Goal: Transaction & Acquisition: Purchase product/service

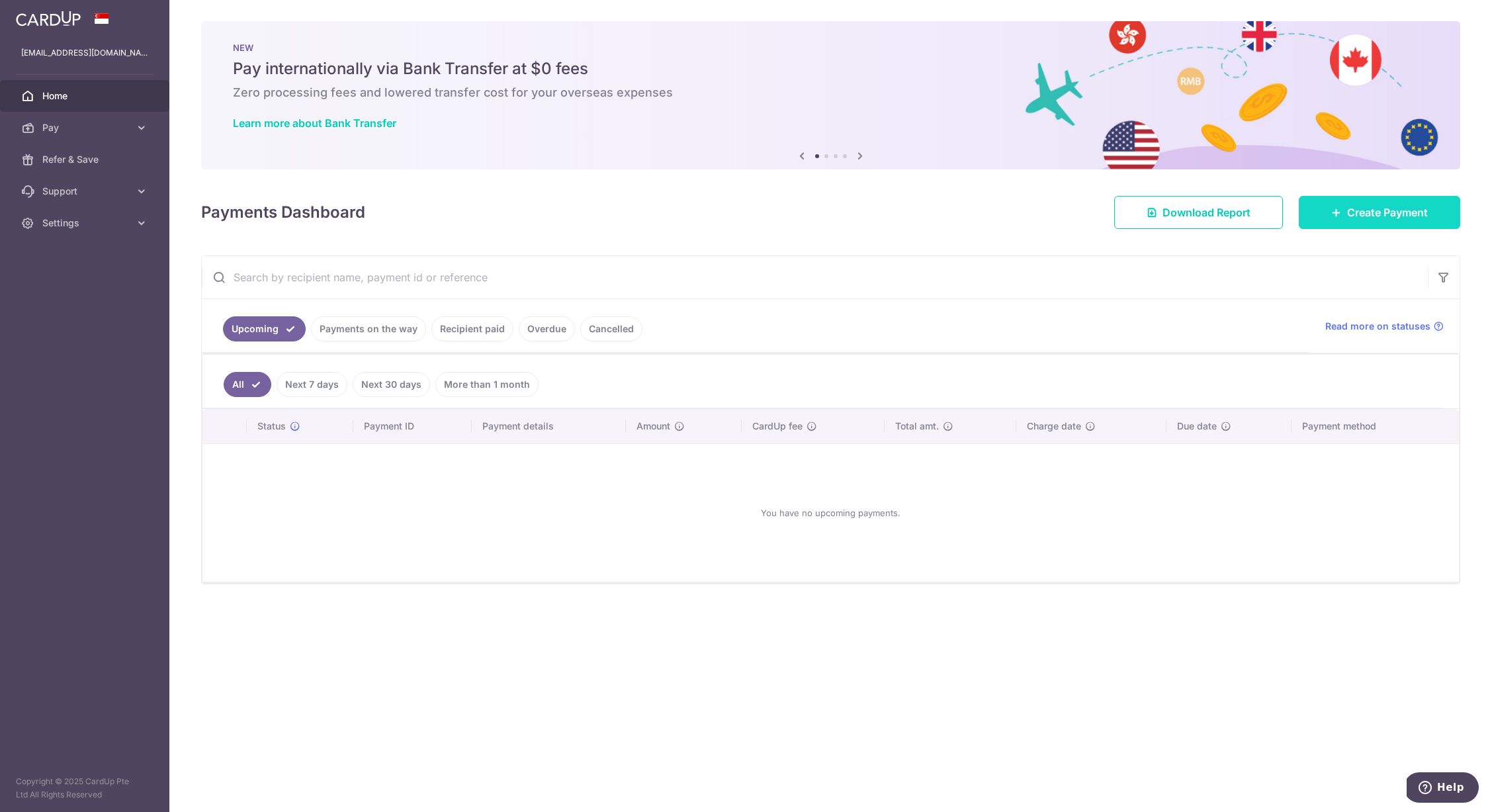
click at [1350, 224] on link "Create Payment" at bounding box center [1380, 212] width 162 height 33
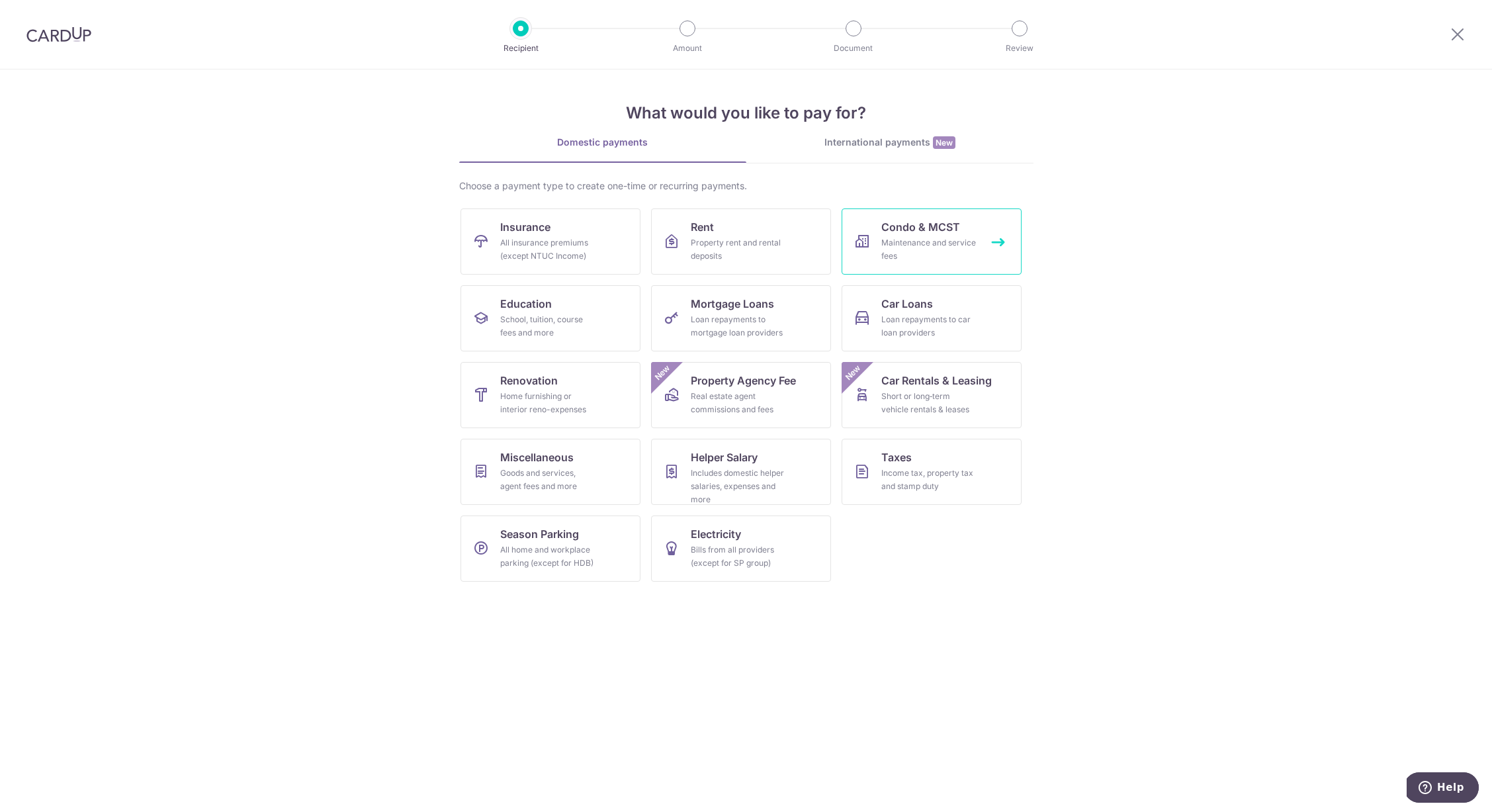
click at [916, 255] on div "Maintenance and service fees" at bounding box center [929, 249] width 95 height 26
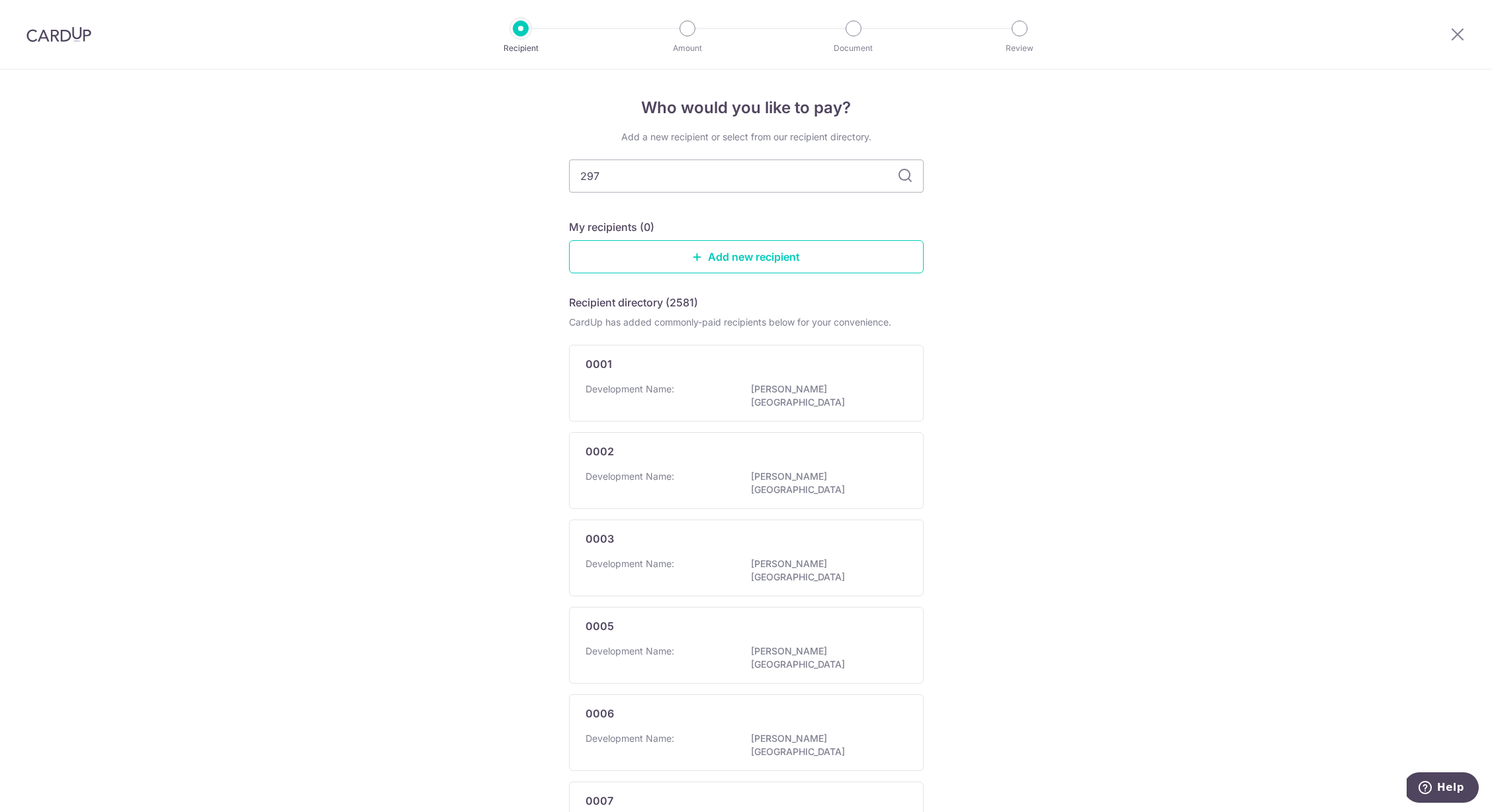
type input "2979"
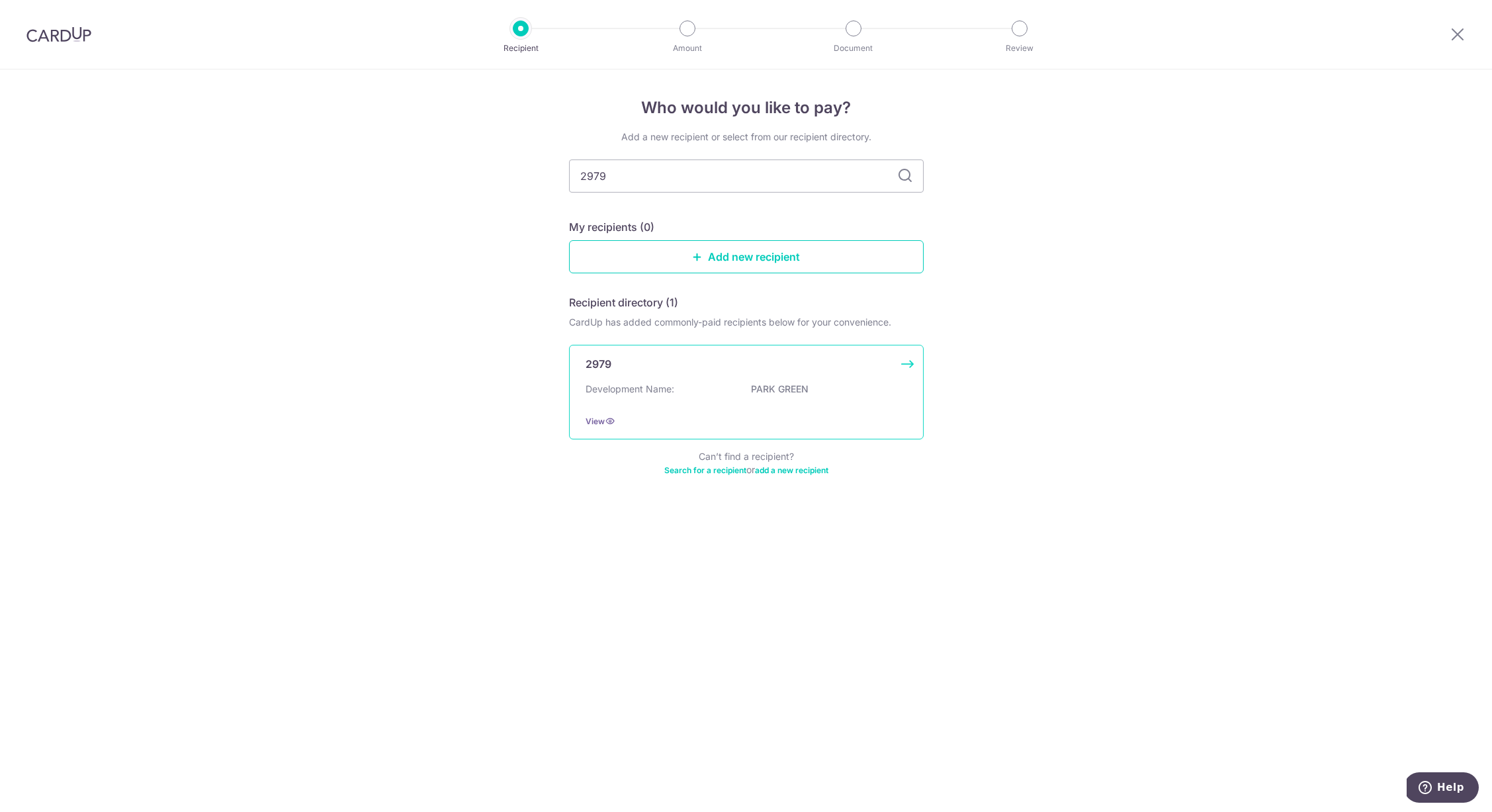
click at [787, 377] on div "2979 Development Name: PARK GREEN View" at bounding box center [746, 392] width 355 height 94
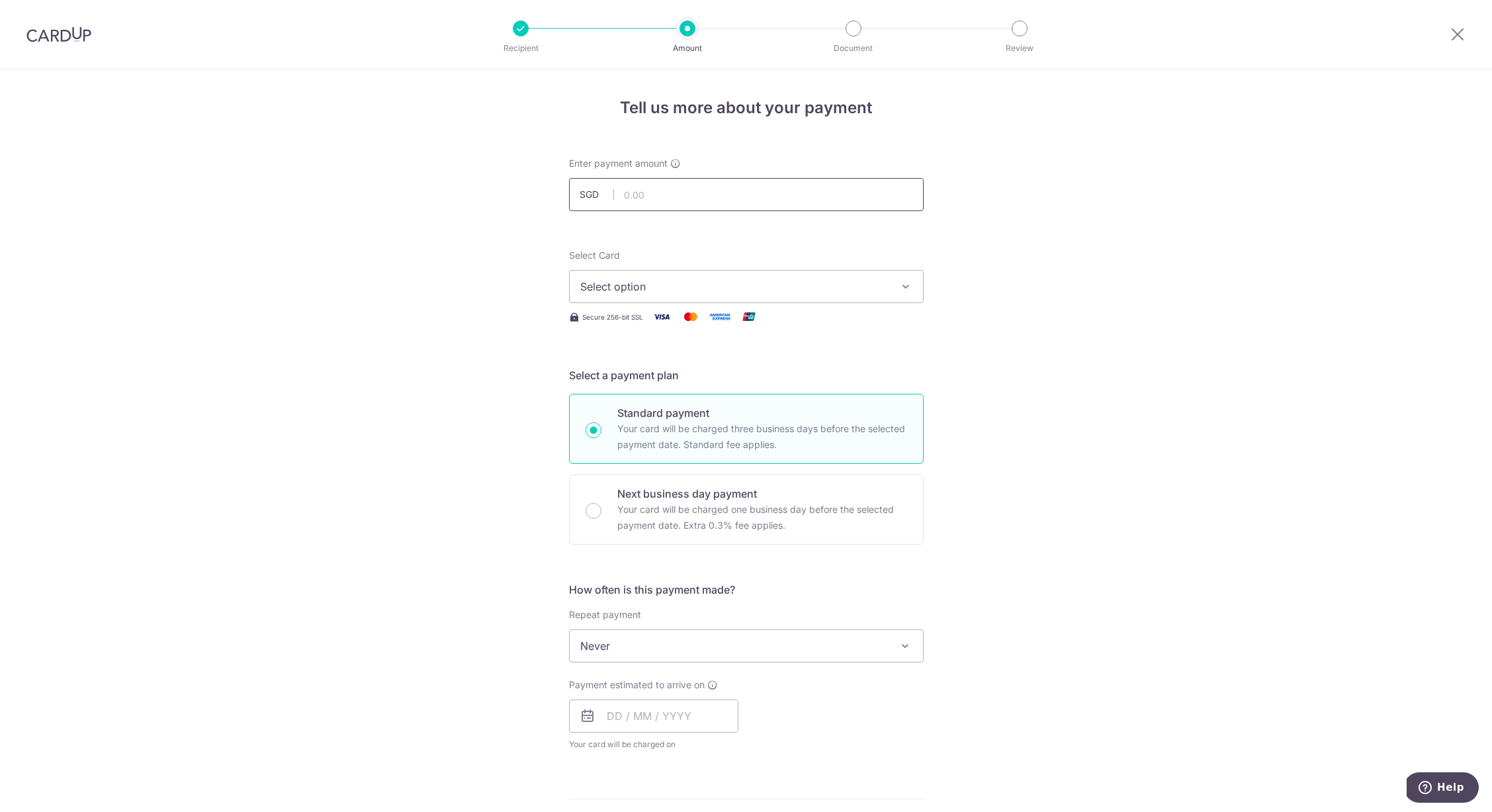
click at [633, 197] on input "text" at bounding box center [746, 194] width 355 height 33
type input "1,229.52"
click at [681, 281] on span "Select option" at bounding box center [734, 287] width 308 height 16
click at [683, 382] on span "**** 0984" at bounding box center [746, 381] width 332 height 16
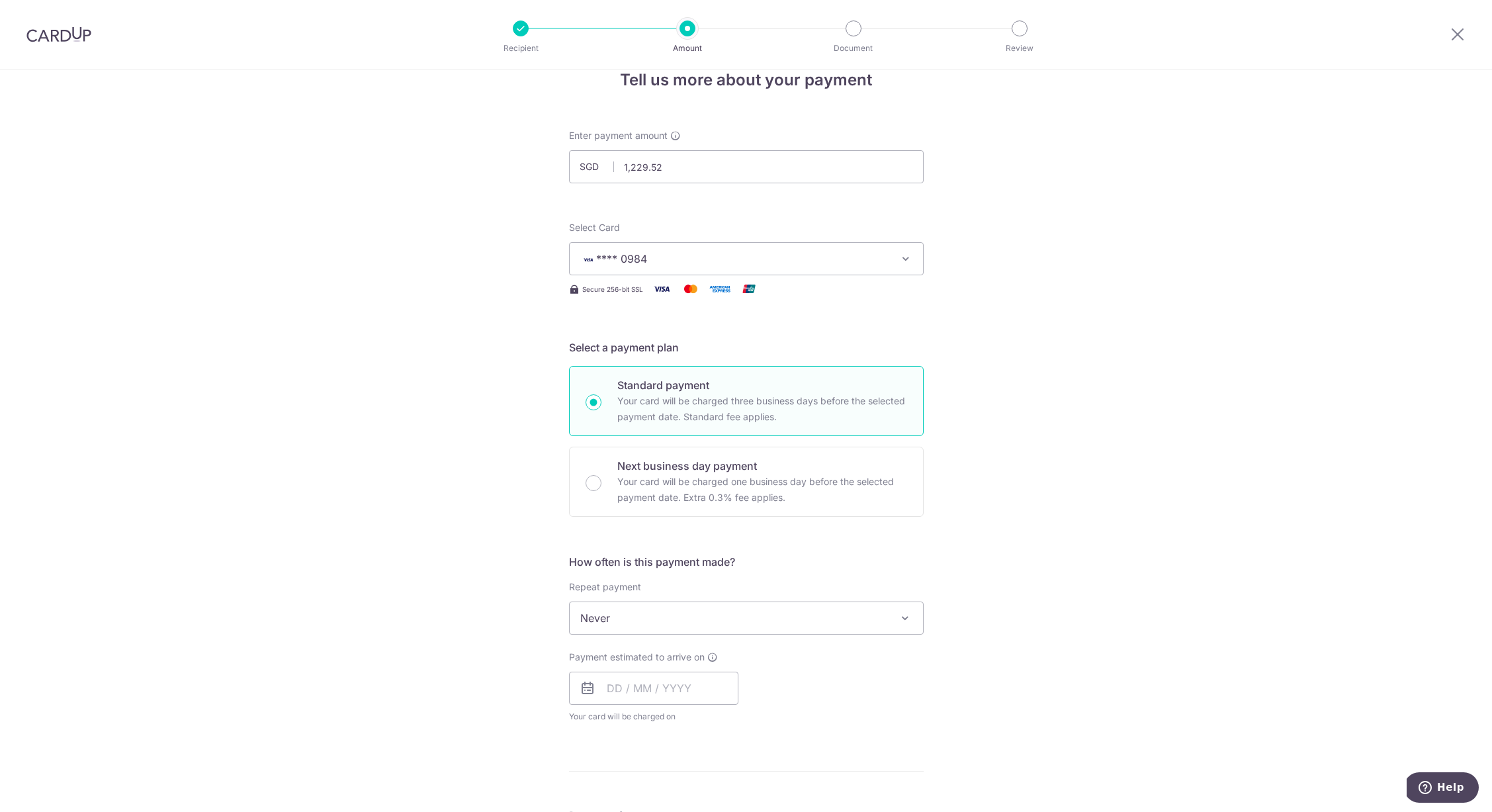
scroll to position [29, 0]
click at [625, 693] on input "text" at bounding box center [653, 687] width 169 height 33
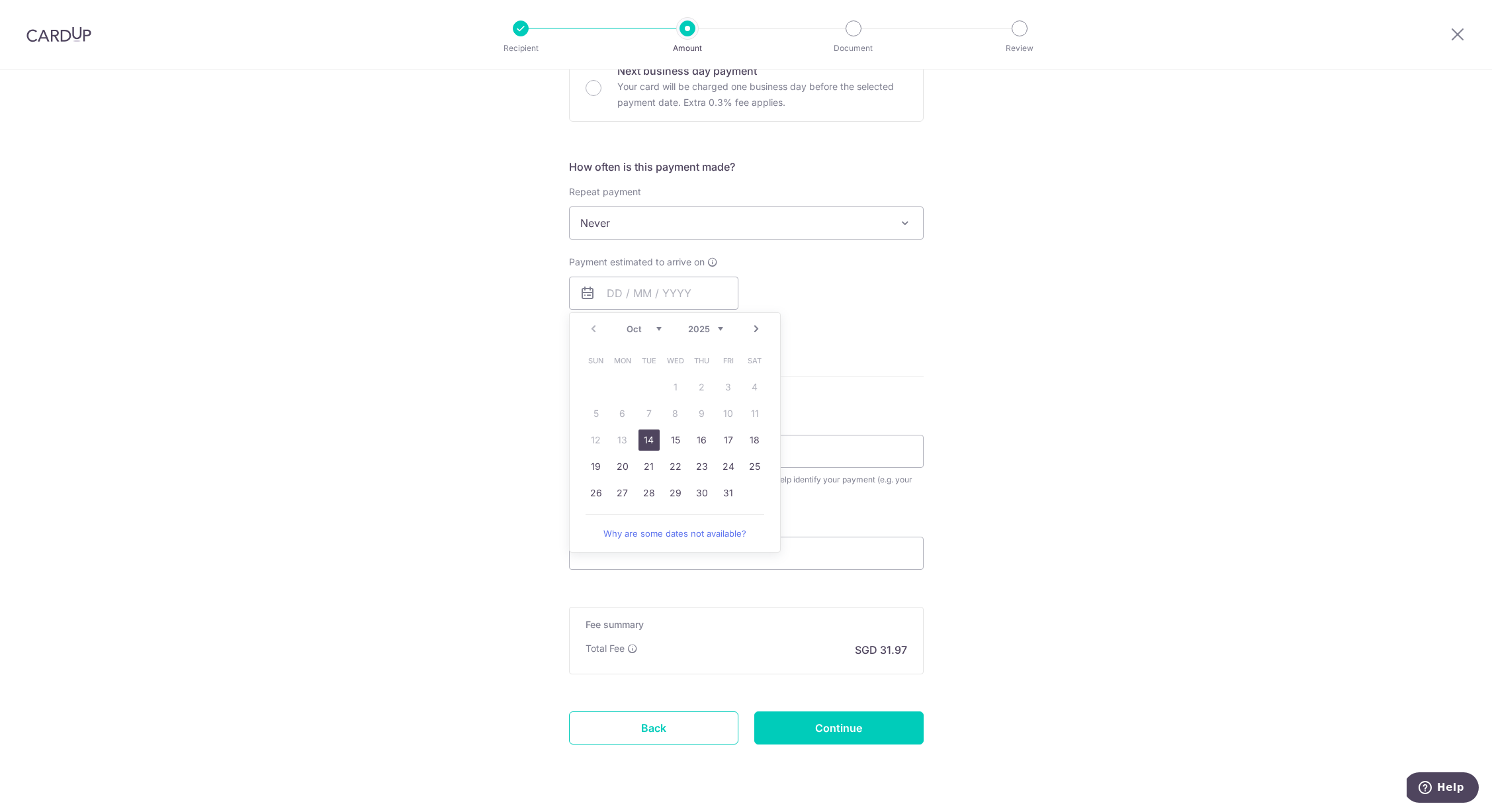
click at [646, 445] on link "14" at bounding box center [649, 440] width 21 height 21
type input "14/10/2025"
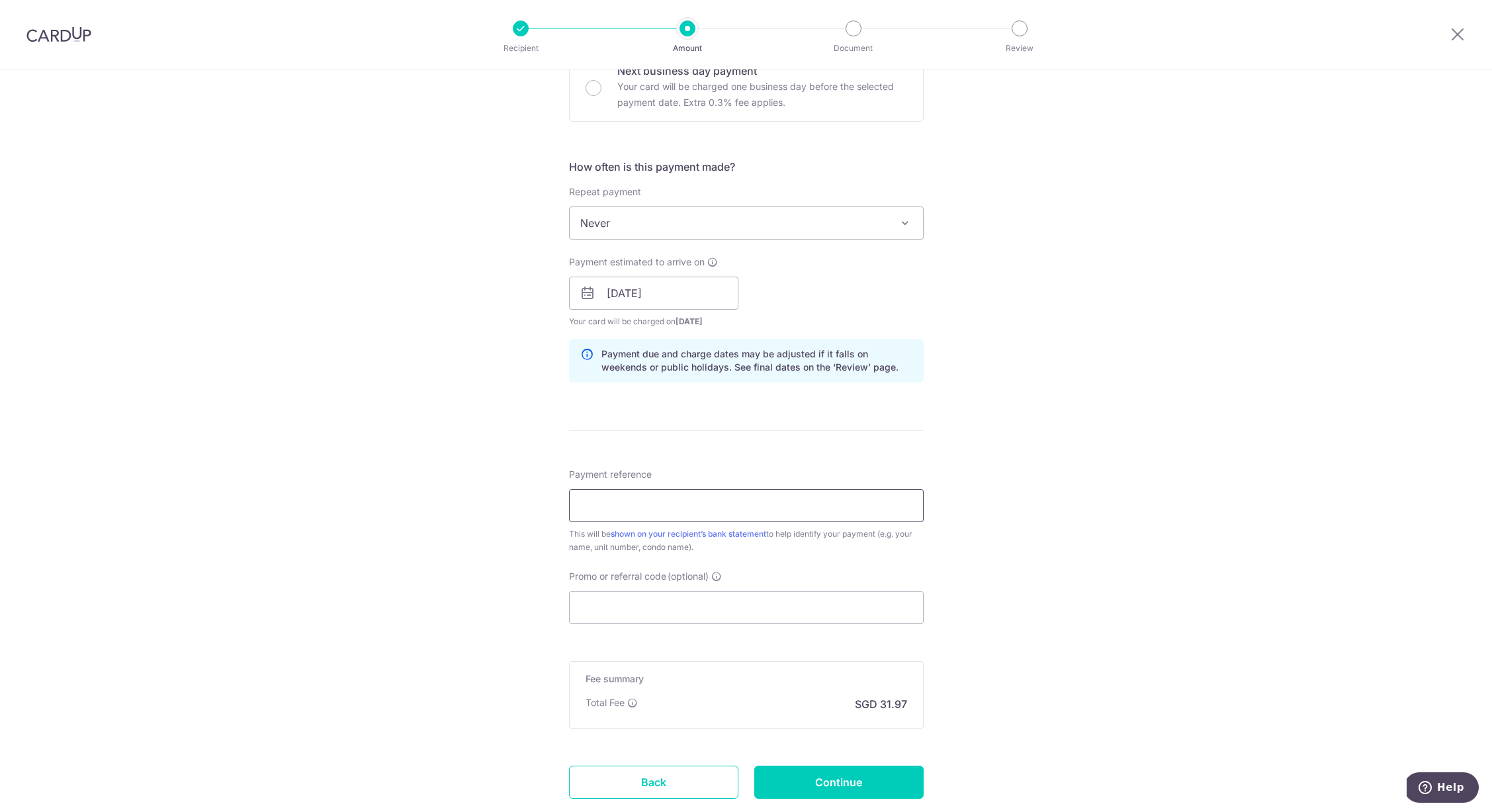
click at [831, 494] on input "Payment reference" at bounding box center [746, 505] width 355 height 33
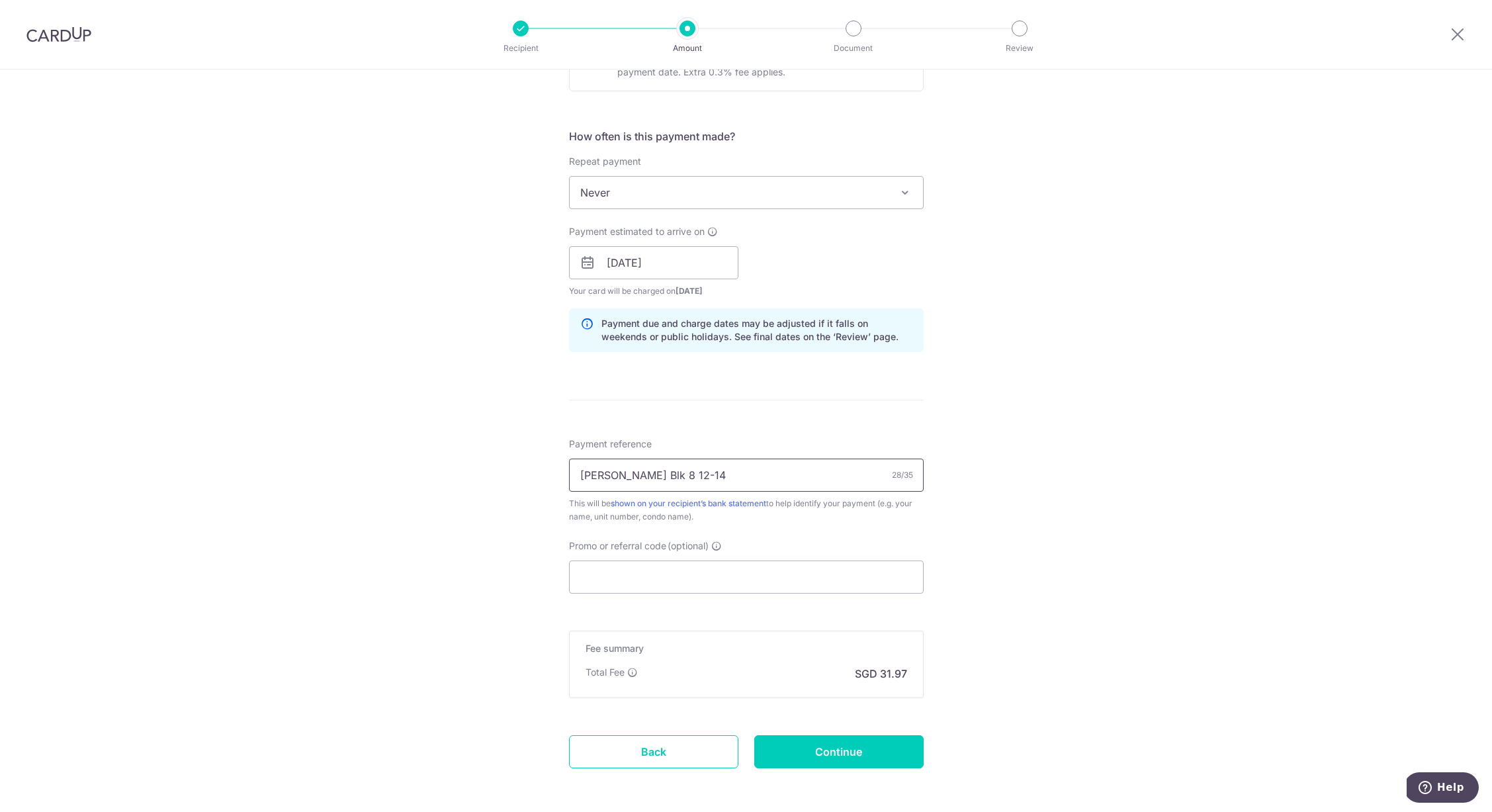
scroll to position [509, 0]
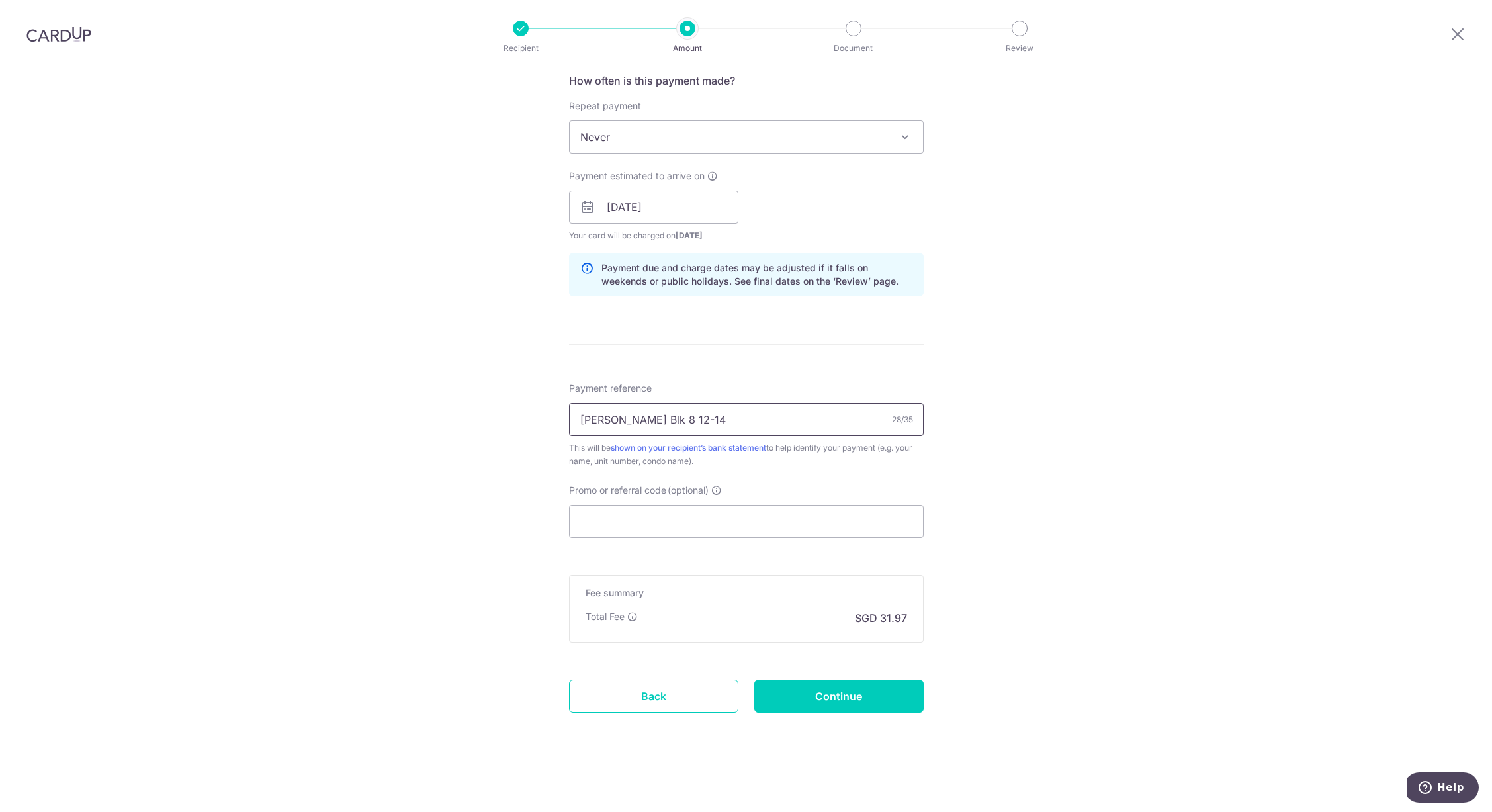
type input "Chua Seng Cheong Blk 8 12-14"
click at [686, 525] on input "Promo or referral code (optional)" at bounding box center [746, 521] width 355 height 33
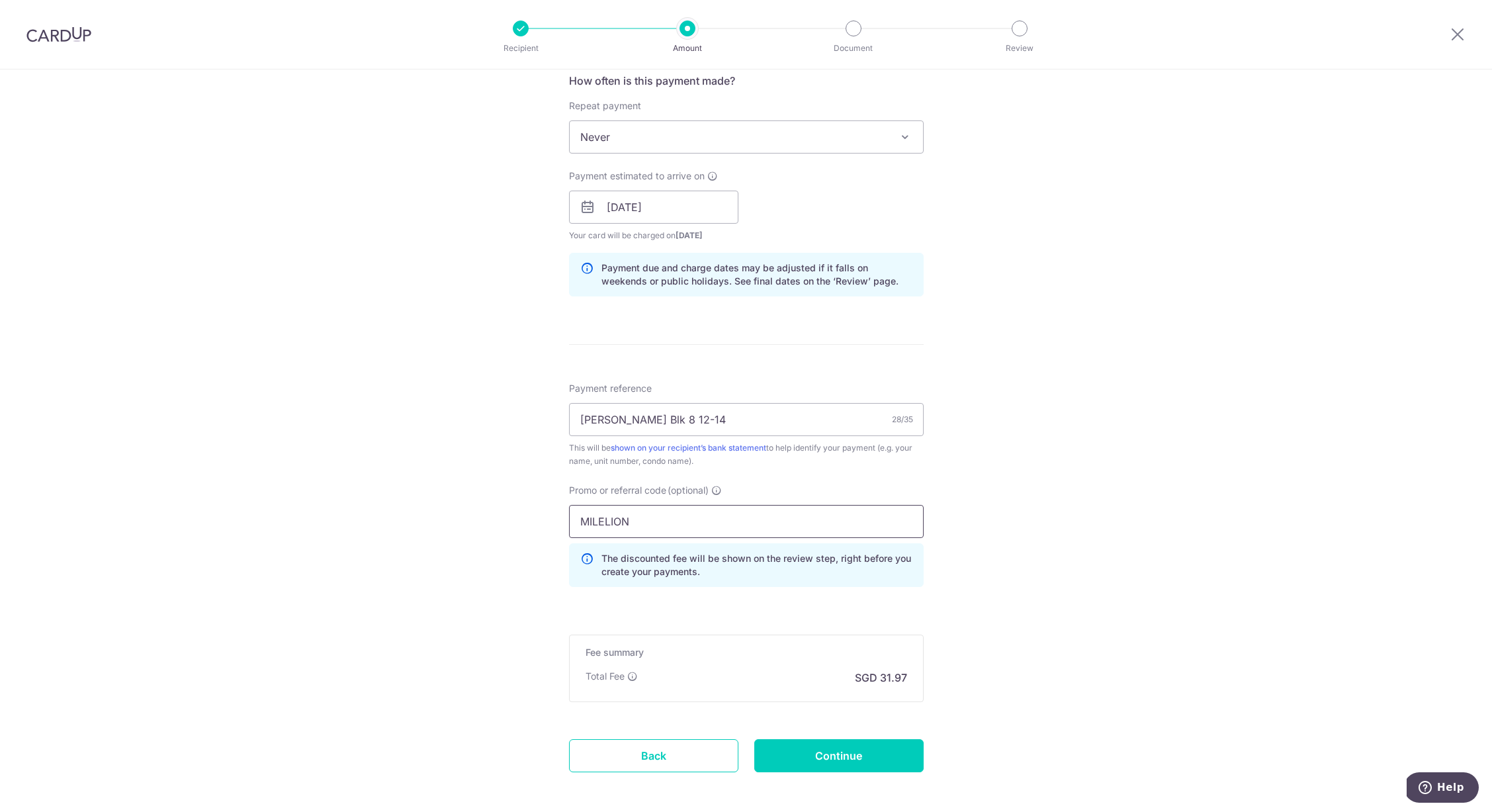
type input "MILELION"
click at [1094, 527] on div "Tell us more about your payment Enter payment amount SGD 1,229.52 1229.52 Selec…" at bounding box center [746, 215] width 1492 height 1310
click at [868, 756] on input "Continue" at bounding box center [839, 756] width 169 height 33
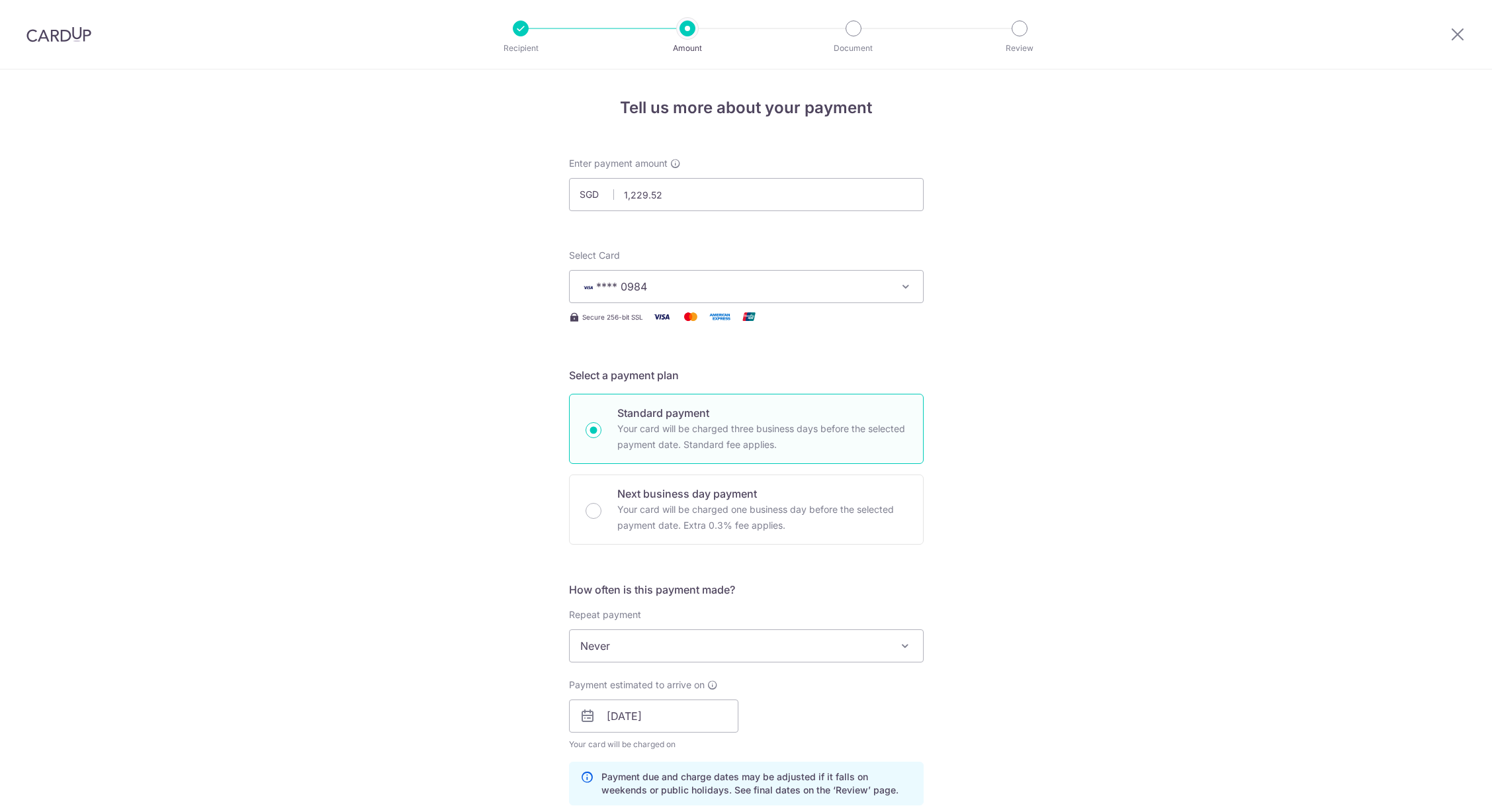
scroll to position [587, 0]
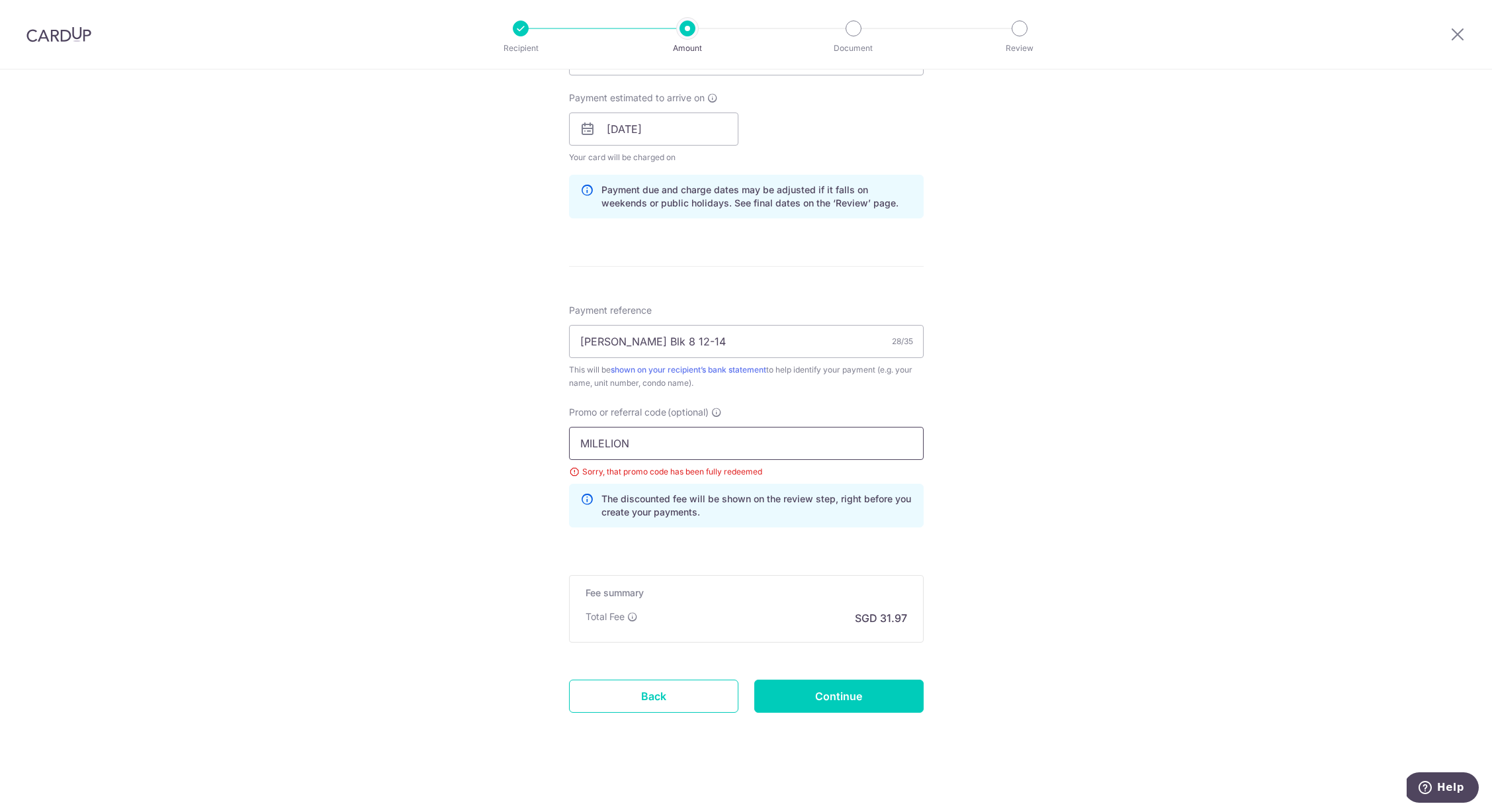
drag, startPoint x: 671, startPoint y: 442, endPoint x: 536, endPoint y: 436, distance: 135.1
click at [536, 436] on div "Tell us more about your payment Enter payment amount SGD 1,229.52 1229.52 Selec…" at bounding box center [746, 147] width 1492 height 1329
click at [638, 442] on input "MILELION" at bounding box center [746, 443] width 355 height 33
drag, startPoint x: 638, startPoint y: 442, endPoint x: 541, endPoint y: 441, distance: 97.0
click at [541, 441] on div "Tell us more about your payment Enter payment amount SGD 1,229.52 1229.52 Selec…" at bounding box center [746, 147] width 1492 height 1329
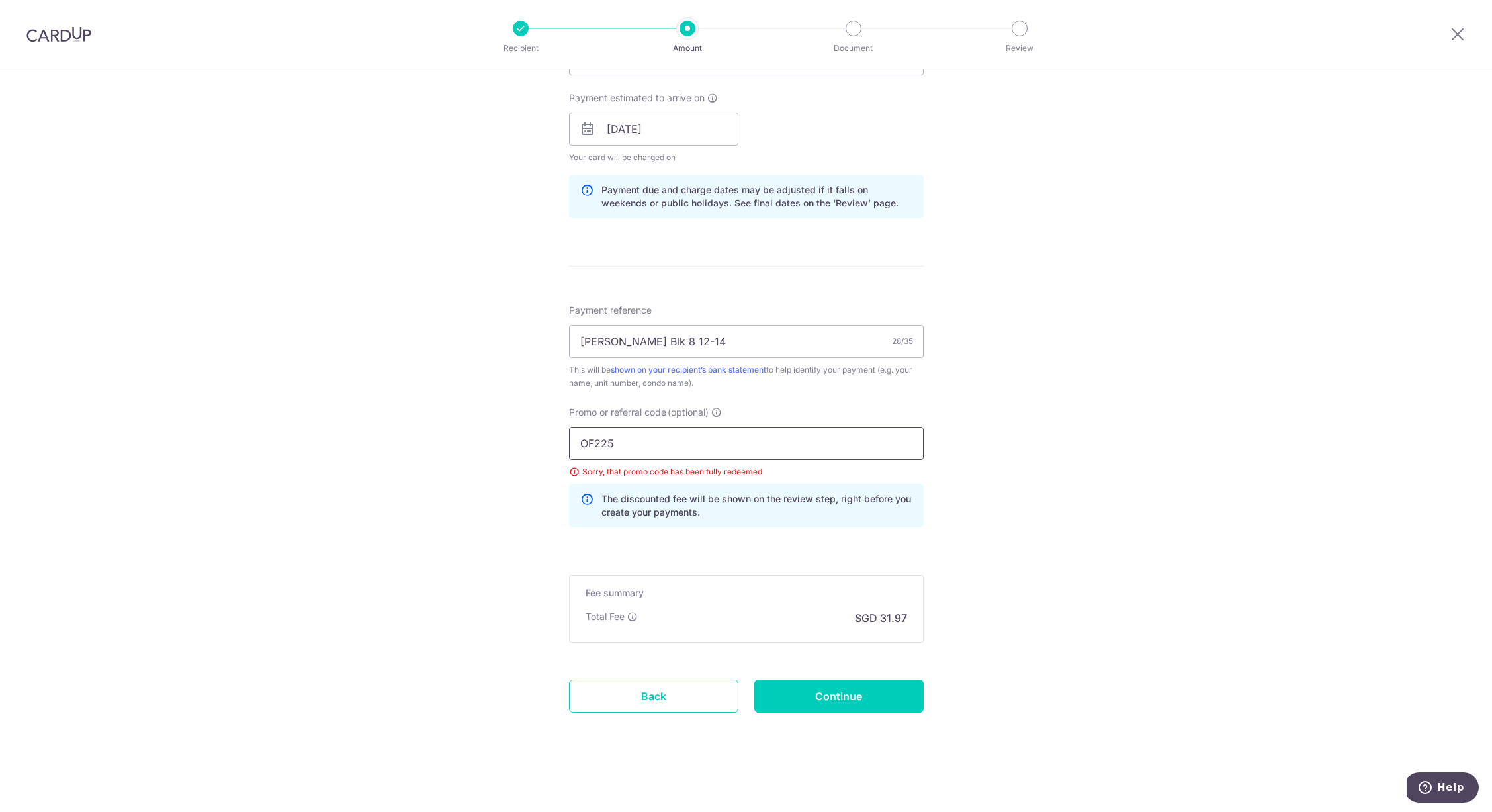
click at [590, 443] on input "OF225" at bounding box center [746, 443] width 355 height 33
type input "OFF225"
click at [850, 706] on input "Continue" at bounding box center [839, 696] width 169 height 33
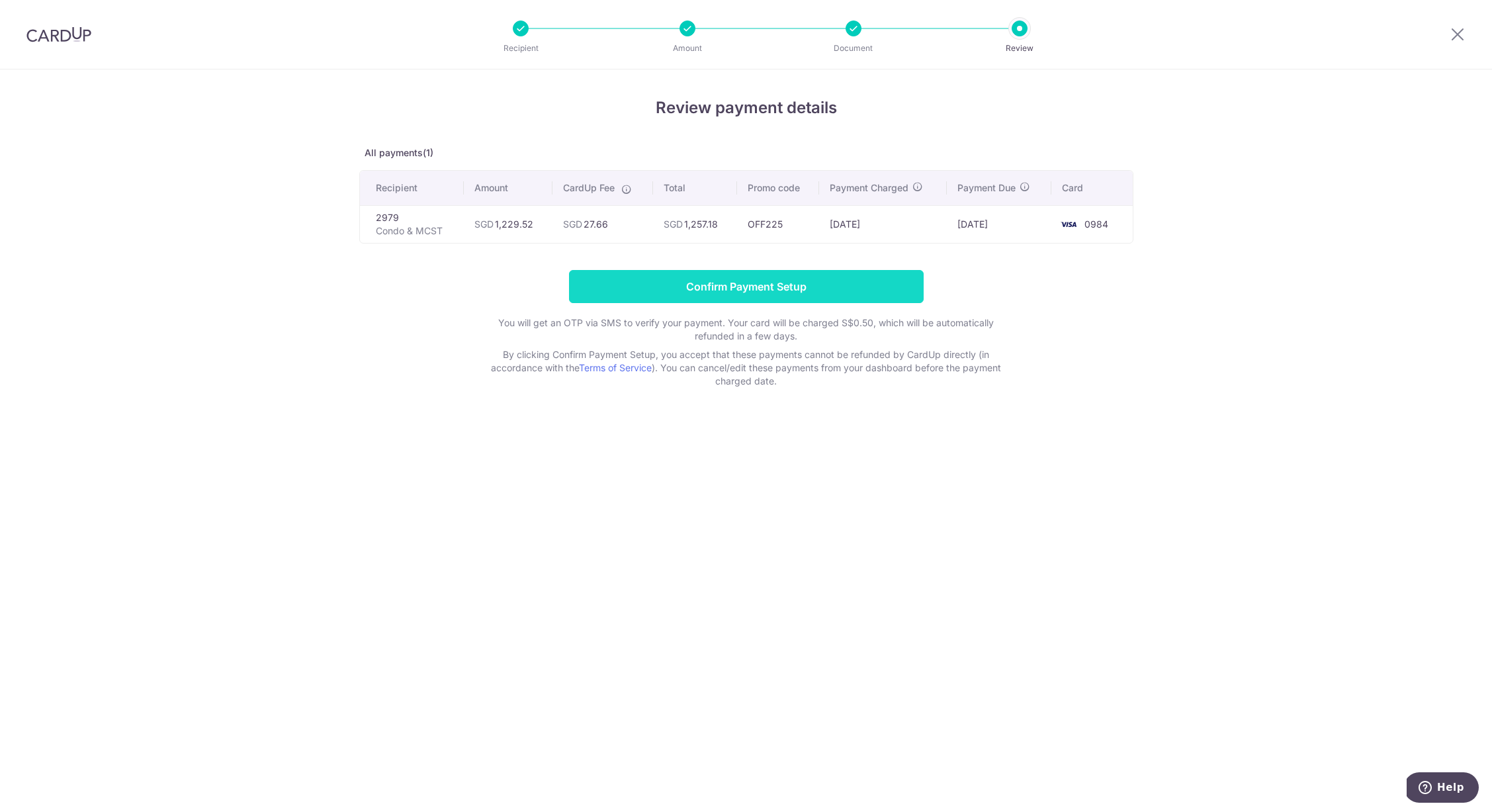
click at [817, 291] on input "Confirm Payment Setup" at bounding box center [746, 287] width 355 height 33
